Goal: Find specific page/section: Find specific page/section

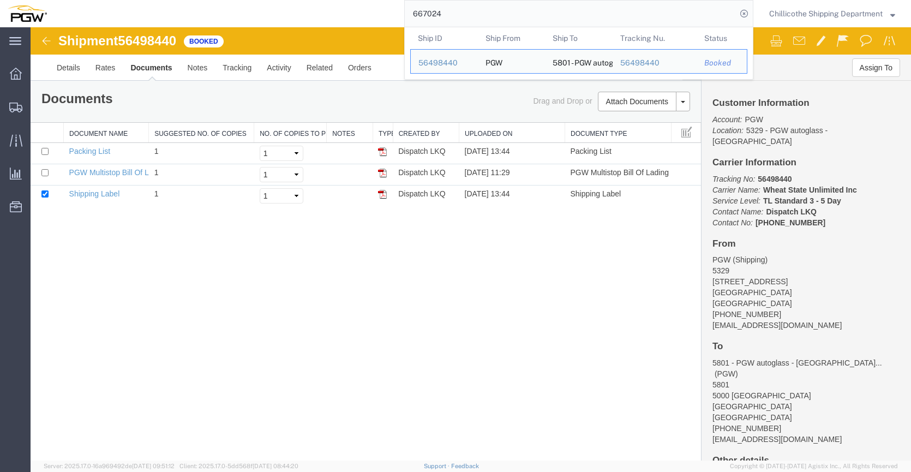
click at [443, 10] on input "667024" at bounding box center [571, 14] width 332 height 26
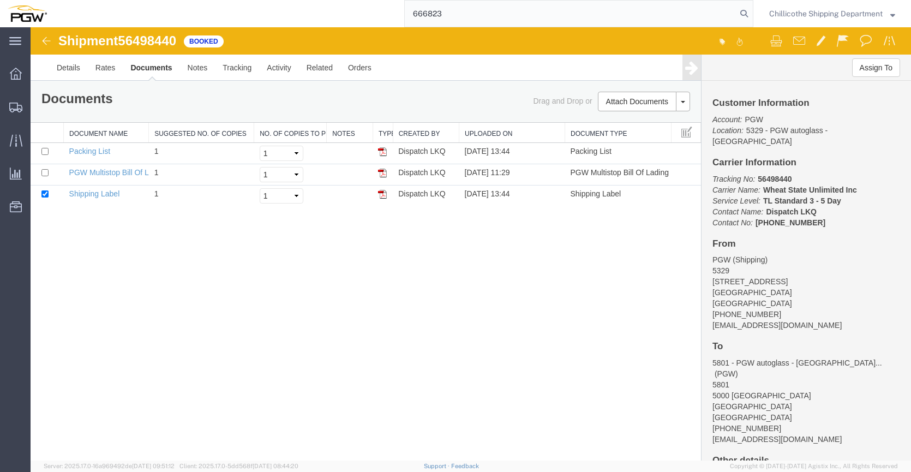
type input "666823"
click at [750, 11] on form "666823" at bounding box center [578, 13] width 349 height 27
click at [737, 11] on icon at bounding box center [744, 13] width 15 height 15
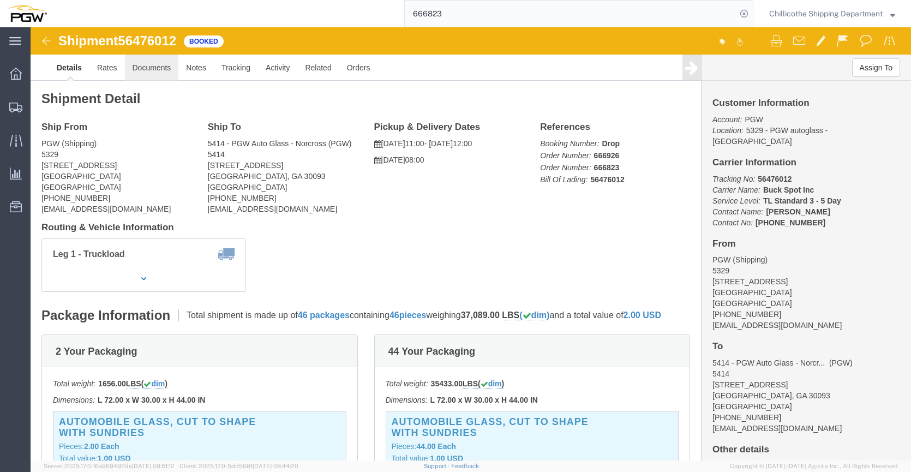
click link "Documents"
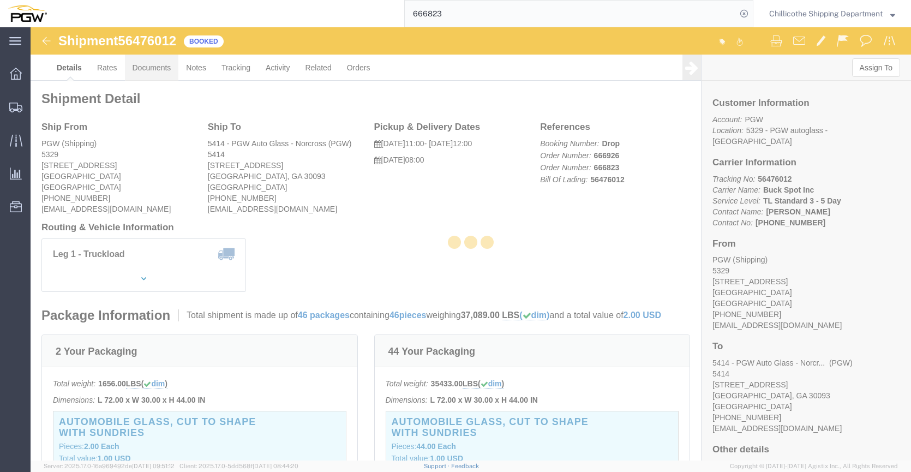
click at [144, 72] on div at bounding box center [471, 243] width 881 height 433
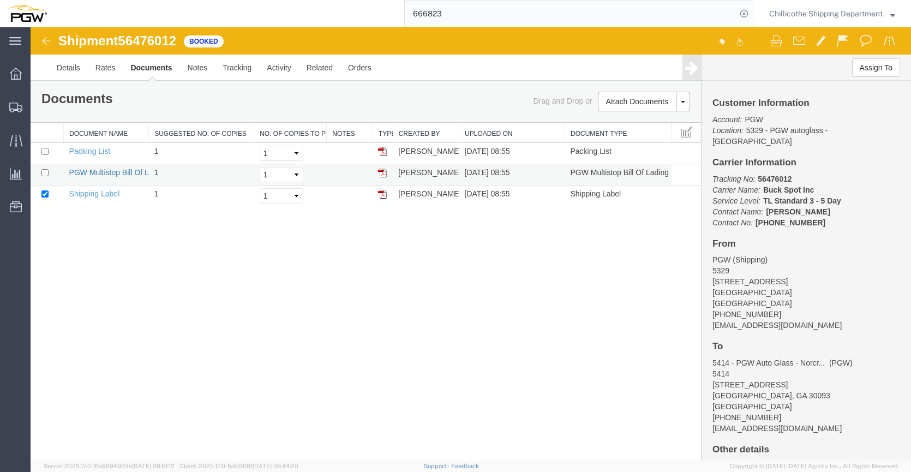
click at [115, 175] on link "PGW Multistop Bill Of Lading" at bounding box center [118, 172] width 99 height 9
